Goal: Transaction & Acquisition: Purchase product/service

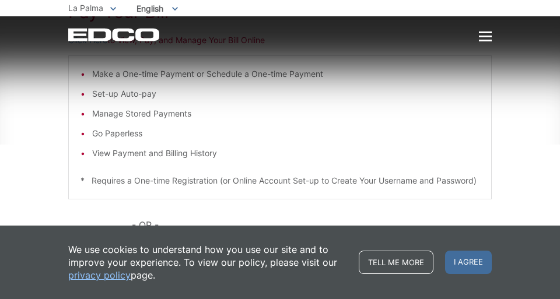
scroll to position [192, 0]
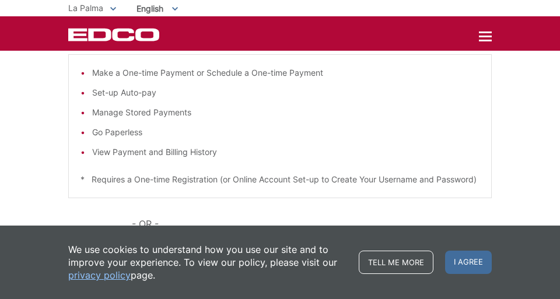
click at [307, 77] on li "Make a One-time Payment or Schedule a One-time Payment" at bounding box center [285, 72] width 387 height 13
click at [97, 73] on li "Make a One-time Payment or Schedule a One-time Payment" at bounding box center [285, 72] width 387 height 13
click at [484, 37] on div at bounding box center [485, 37] width 13 height 2
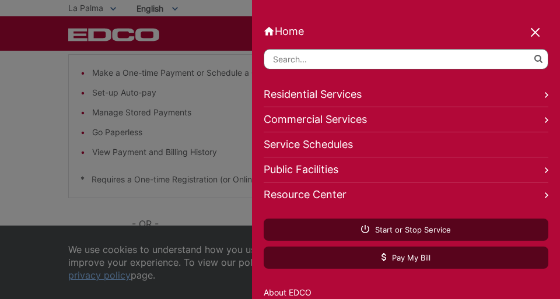
click at [352, 93] on link "Residential Services" at bounding box center [405, 94] width 284 height 25
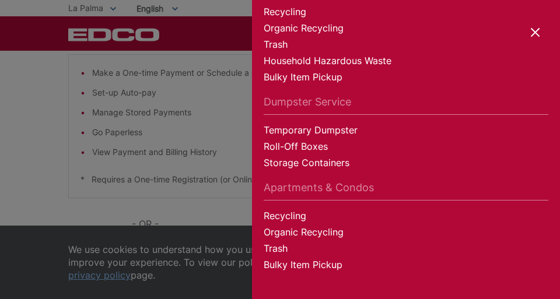
scroll to position [110, 0]
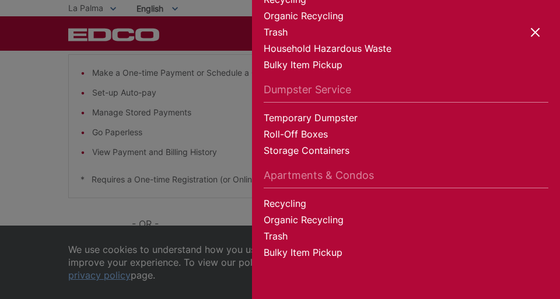
click at [21, 92] on div at bounding box center [280, 149] width 560 height 299
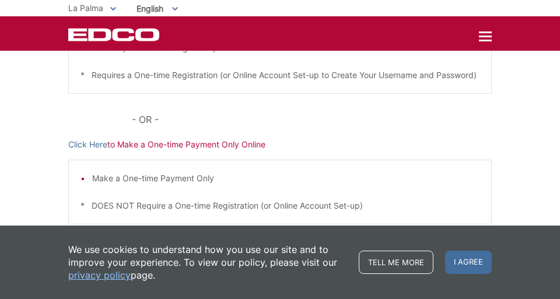
scroll to position [332, 0]
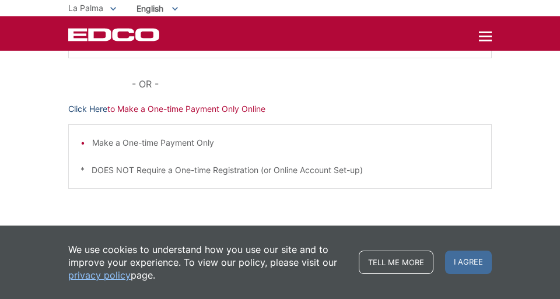
click at [81, 115] on link "Click Here" at bounding box center [87, 109] width 39 height 13
click at [153, 6] on span "English" at bounding box center [157, 8] width 59 height 19
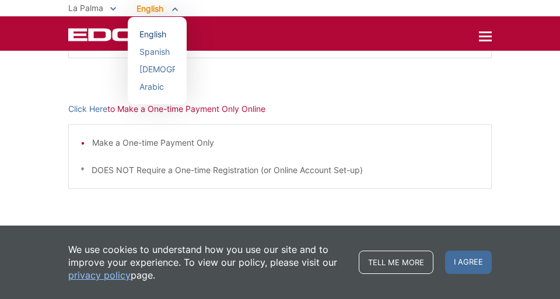
click at [153, 34] on div "English" at bounding box center [157, 35] width 36 height 12
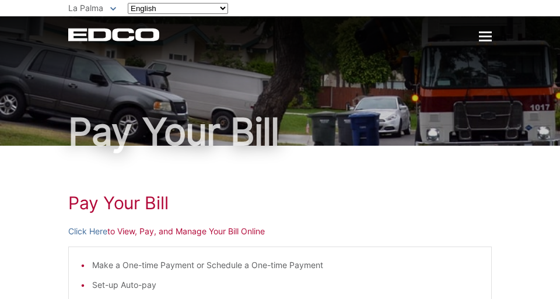
scroll to position [332, 0]
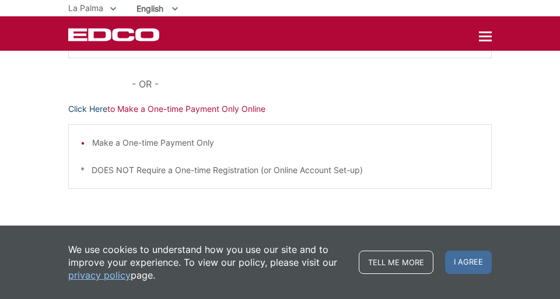
click at [92, 115] on link "Click Here" at bounding box center [87, 109] width 39 height 13
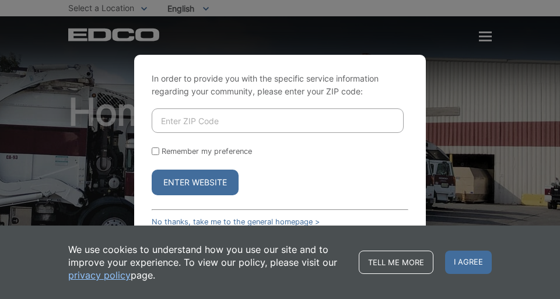
drag, startPoint x: 247, startPoint y: 121, endPoint x: 265, endPoint y: 127, distance: 19.0
click at [247, 121] on input "Enter ZIP Code" at bounding box center [278, 120] width 252 height 24
type input "92069"
drag, startPoint x: 156, startPoint y: 151, endPoint x: 193, endPoint y: 164, distance: 39.6
click at [157, 152] on input "Remember my preference" at bounding box center [156, 151] width 8 height 8
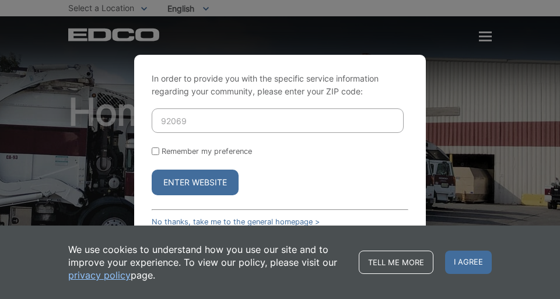
checkbox input "true"
click at [309, 223] on link "No thanks, take me to the general homepage >" at bounding box center [236, 221] width 168 height 9
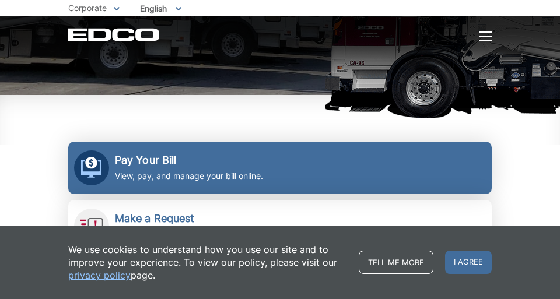
scroll to position [178, 0]
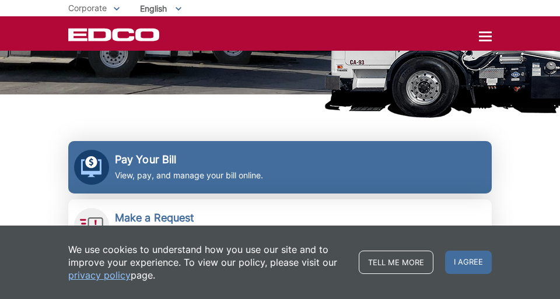
click at [143, 175] on p "View, pay, and manage your bill online." at bounding box center [189, 175] width 148 height 13
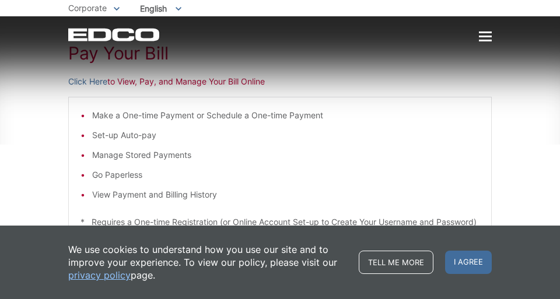
scroll to position [153, 0]
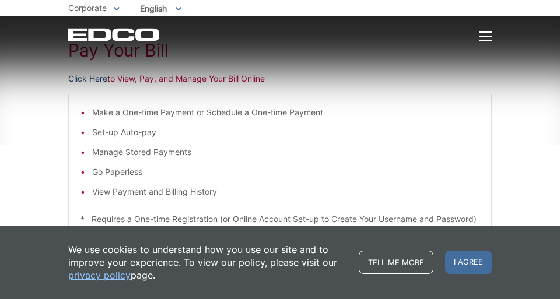
click at [92, 79] on link "Click Here" at bounding box center [87, 78] width 39 height 13
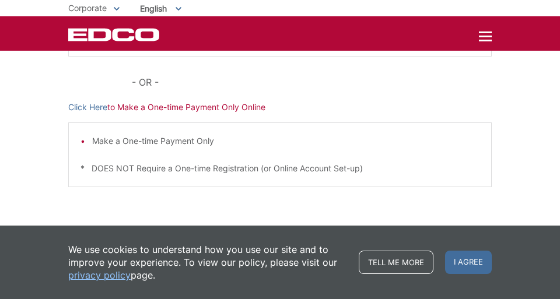
scroll to position [347, 0]
click at [96, 108] on link "Click Here" at bounding box center [87, 107] width 39 height 13
